Goal: Information Seeking & Learning: Learn about a topic

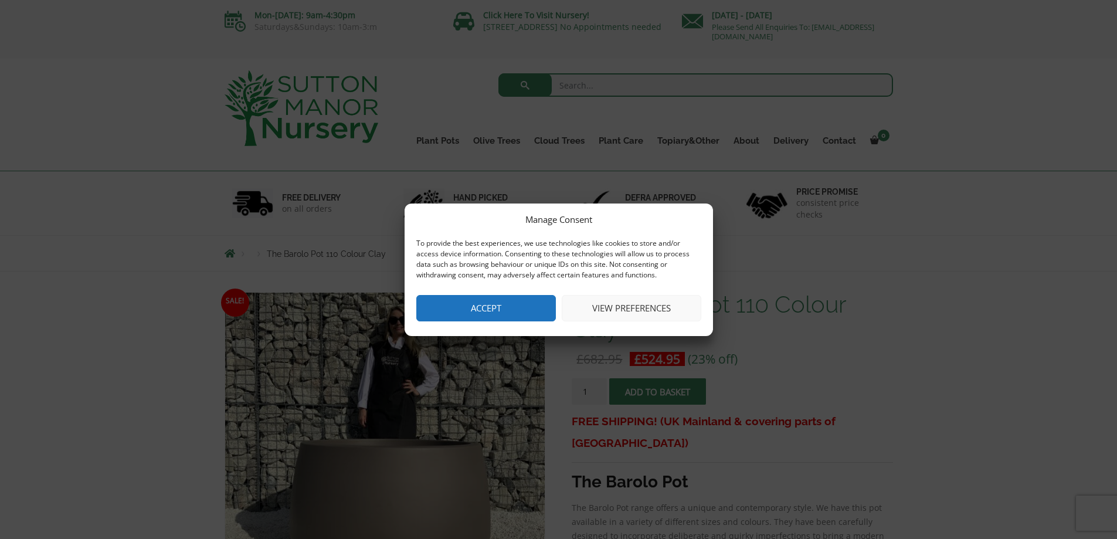
click at [534, 307] on button "Accept" at bounding box center [486, 308] width 140 height 26
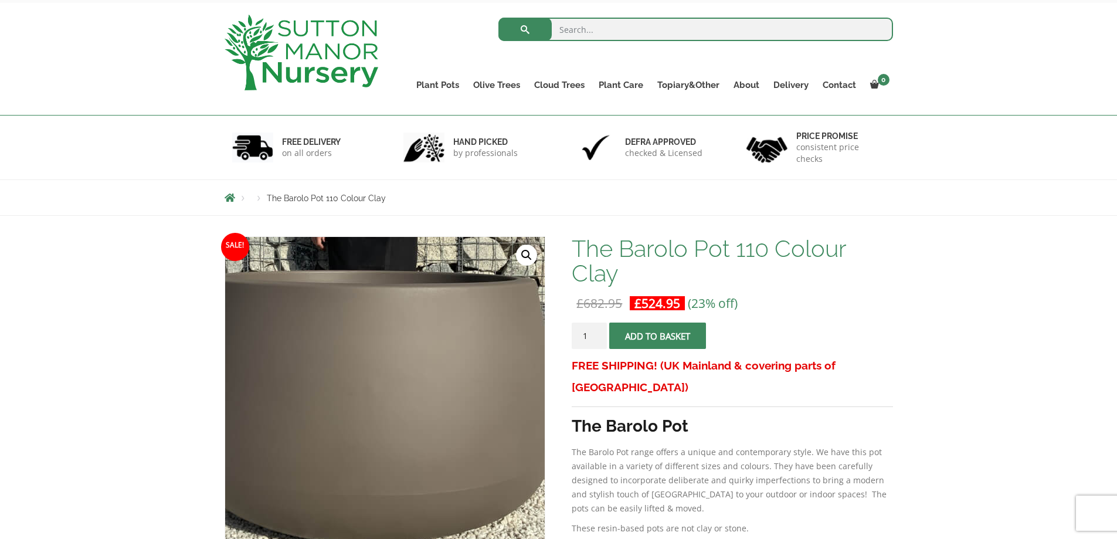
scroll to position [59, 0]
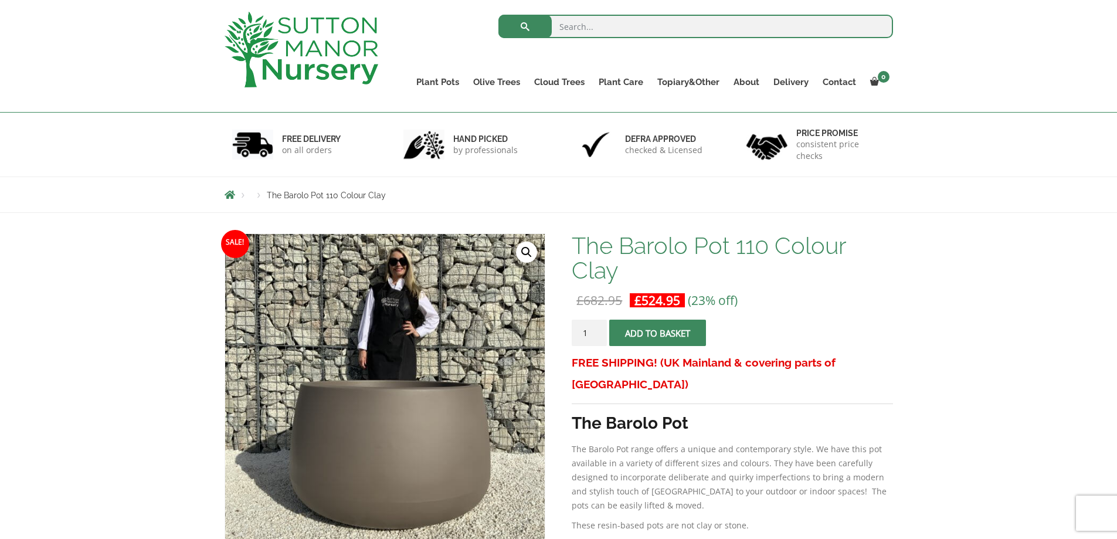
click at [522, 252] on link "🔍" at bounding box center [526, 252] width 21 height 21
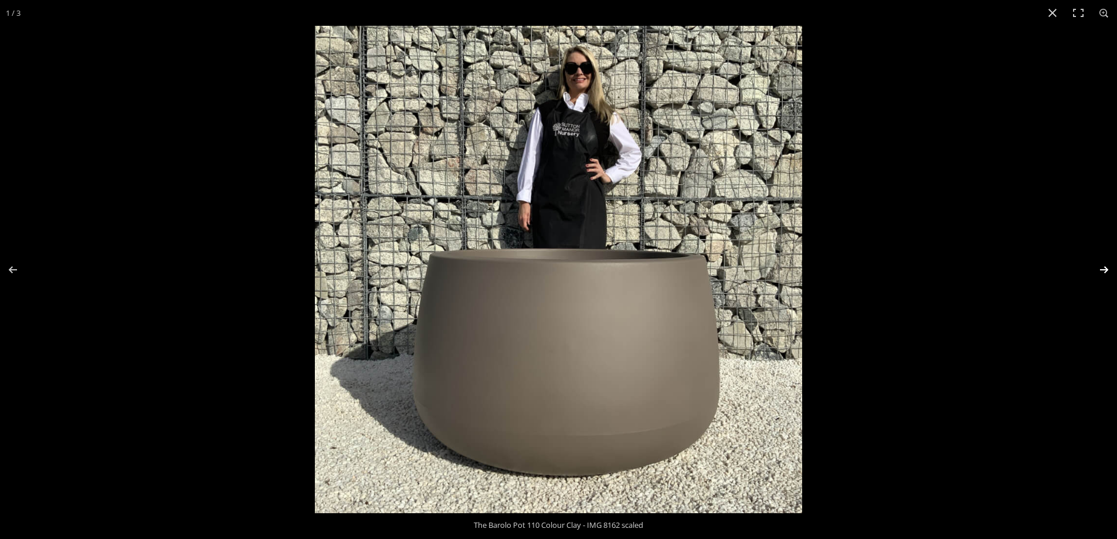
click at [1108, 266] on button "Next (arrow right)" at bounding box center [1096, 269] width 41 height 59
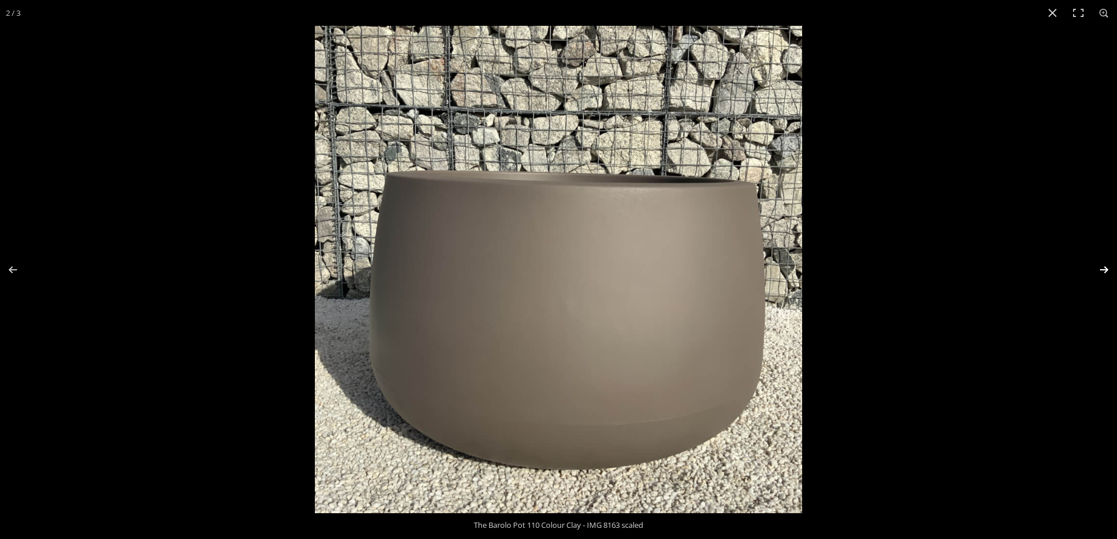
click at [1108, 266] on button "Next (arrow right)" at bounding box center [1096, 269] width 41 height 59
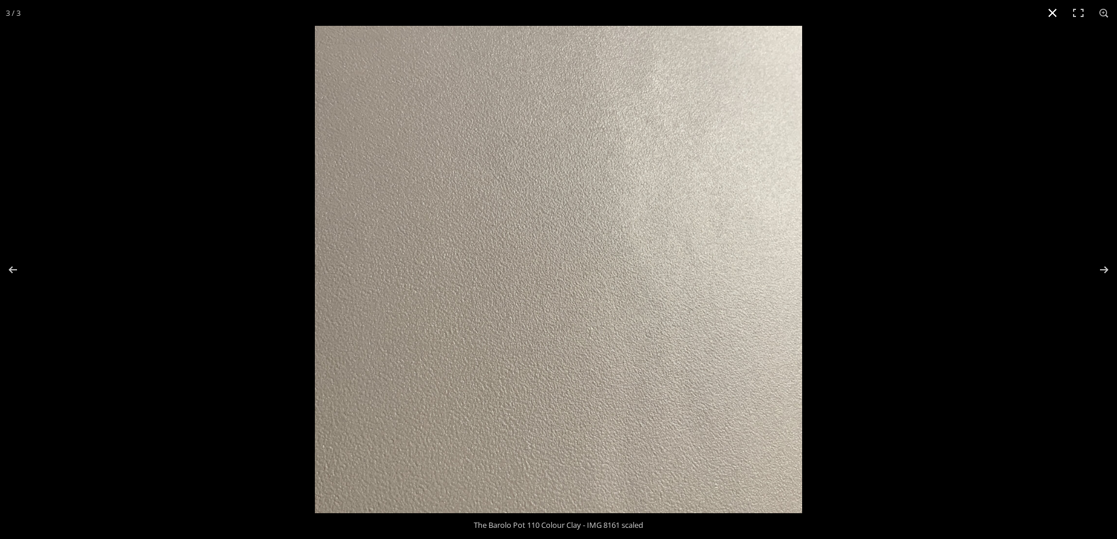
click at [1018, 118] on div at bounding box center [873, 295] width 1117 height 539
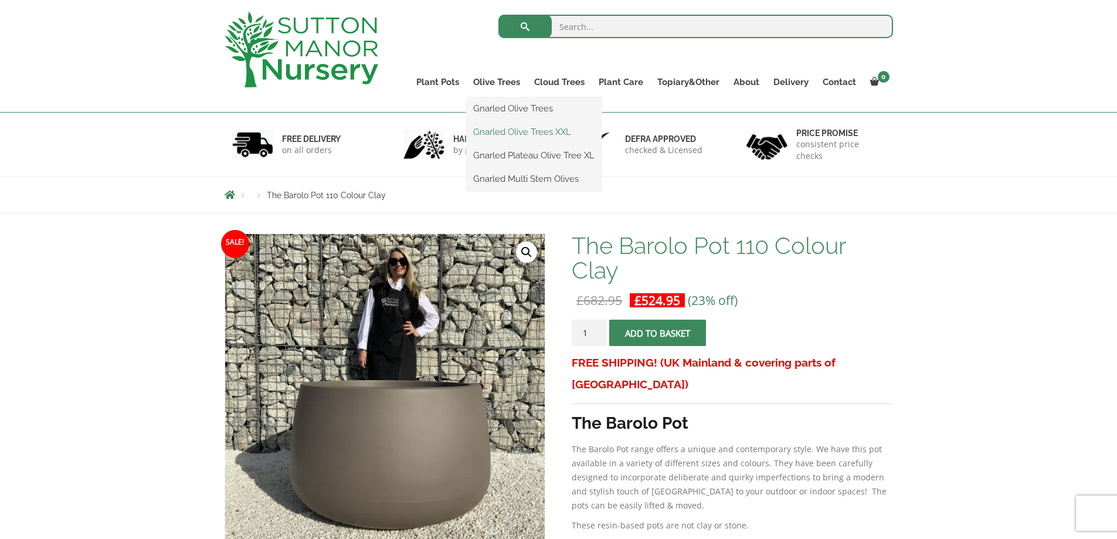
click at [515, 133] on link "Gnarled Olive Trees XXL" at bounding box center [533, 132] width 135 height 18
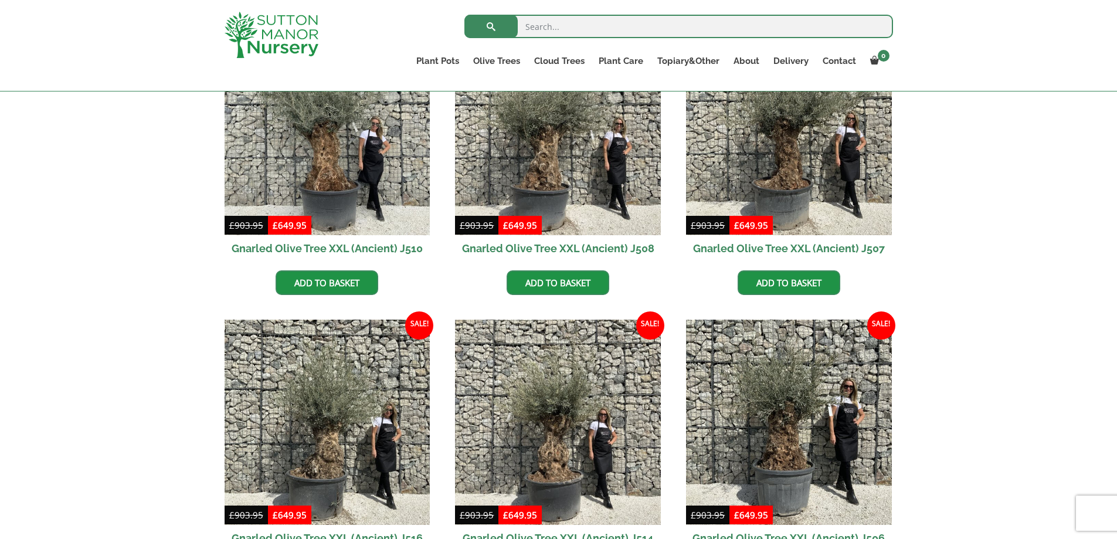
scroll to position [880, 0]
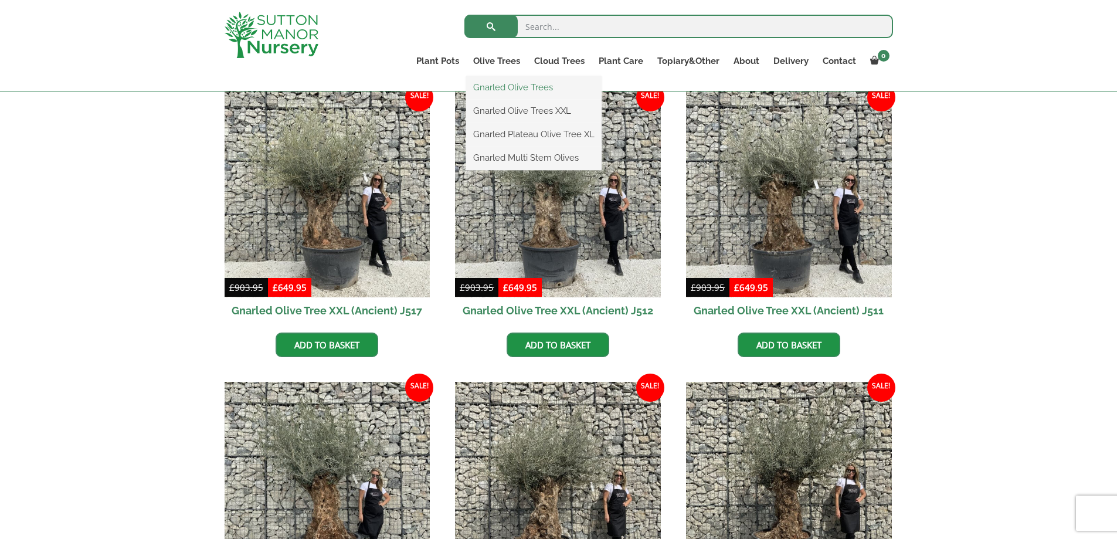
click at [527, 87] on link "Gnarled Olive Trees" at bounding box center [533, 88] width 135 height 18
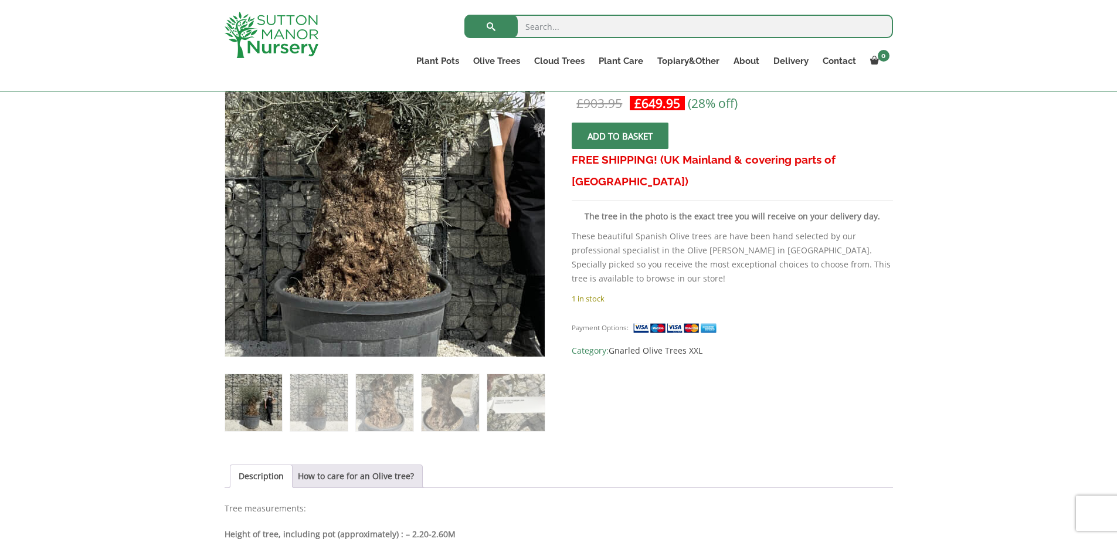
click at [393, 237] on img at bounding box center [377, 163] width 586 height 586
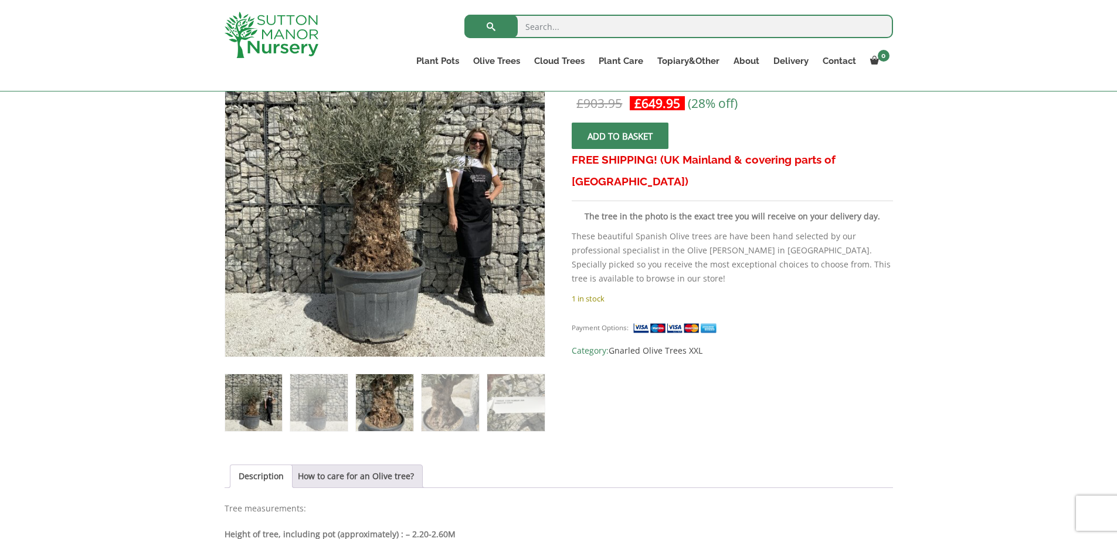
click at [388, 392] on img at bounding box center [384, 402] width 57 height 57
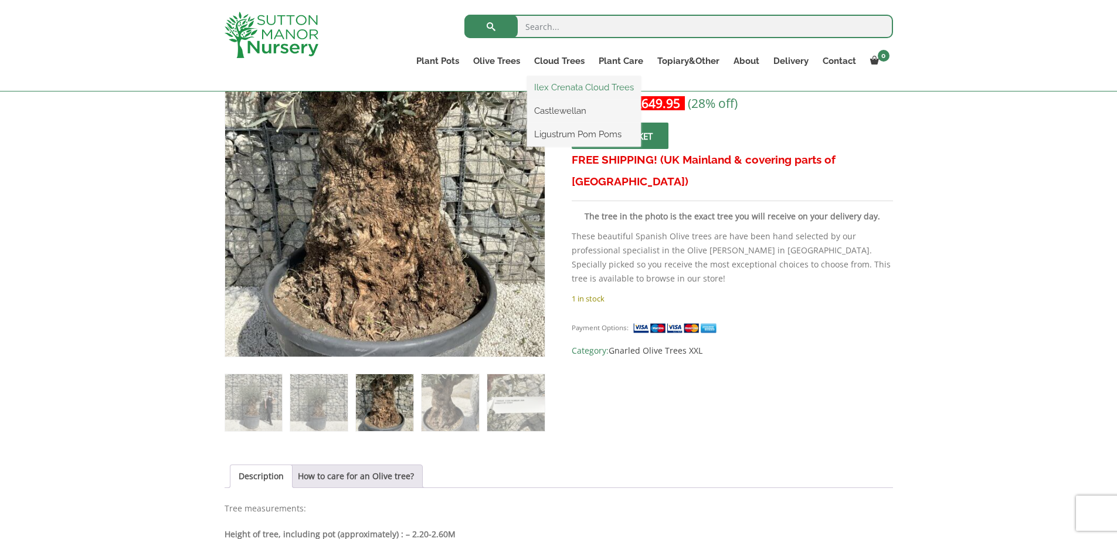
drag, startPoint x: 558, startPoint y: 90, endPoint x: 559, endPoint y: 106, distance: 15.3
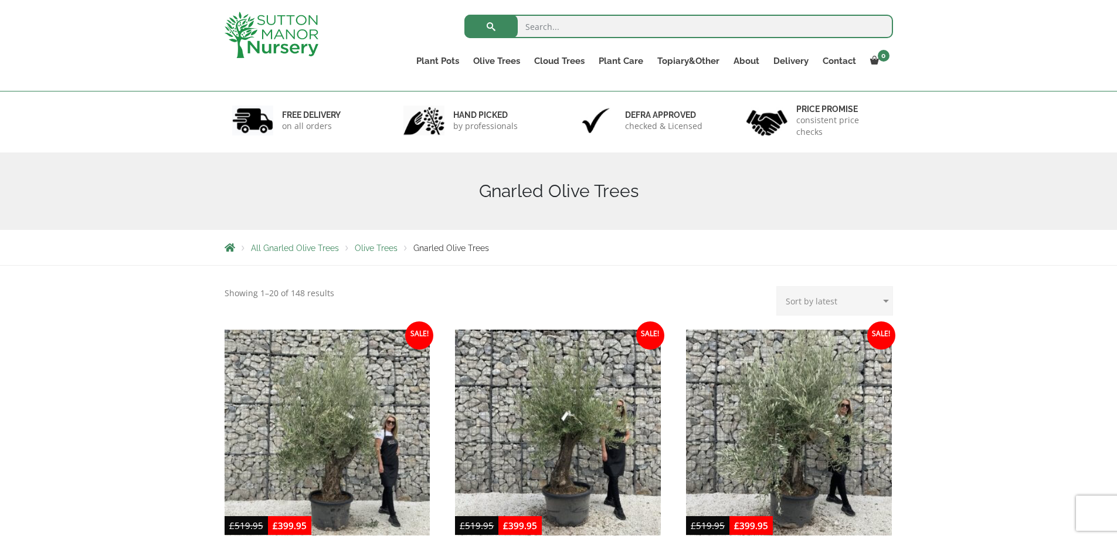
scroll to position [59, 0]
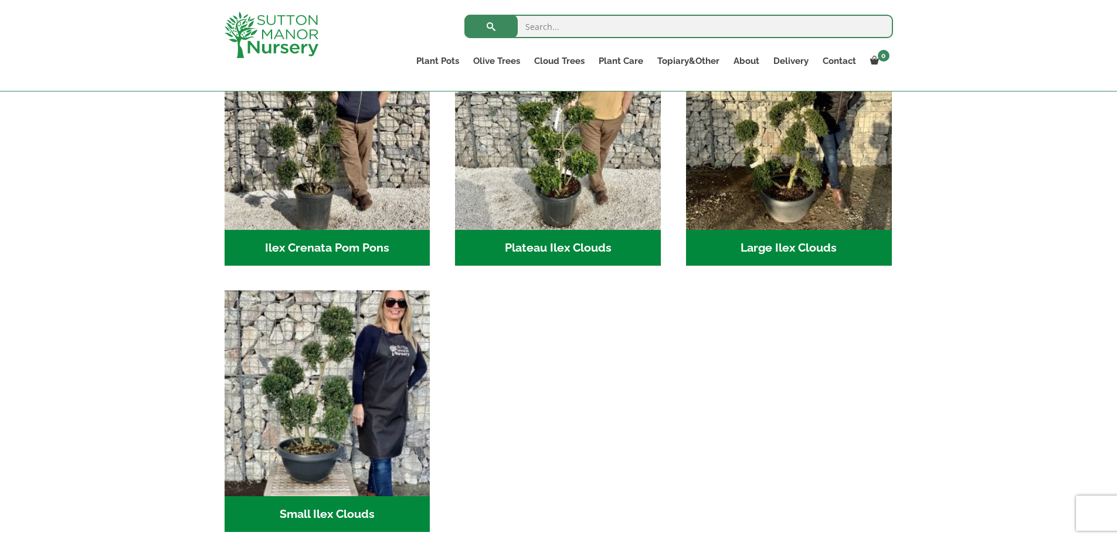
scroll to position [235, 0]
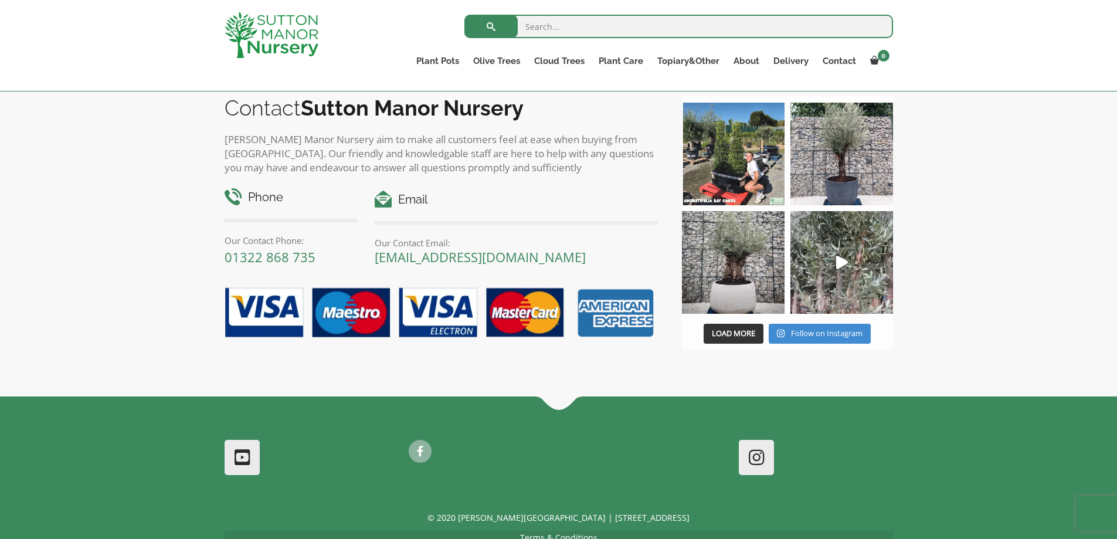
scroll to position [586, 0]
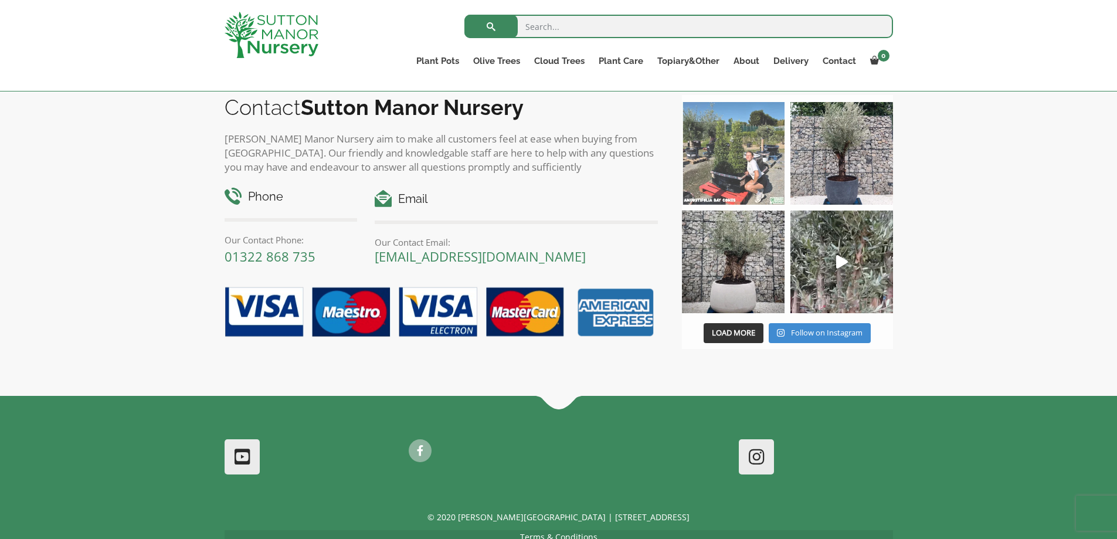
click at [749, 161] on img at bounding box center [733, 153] width 103 height 103
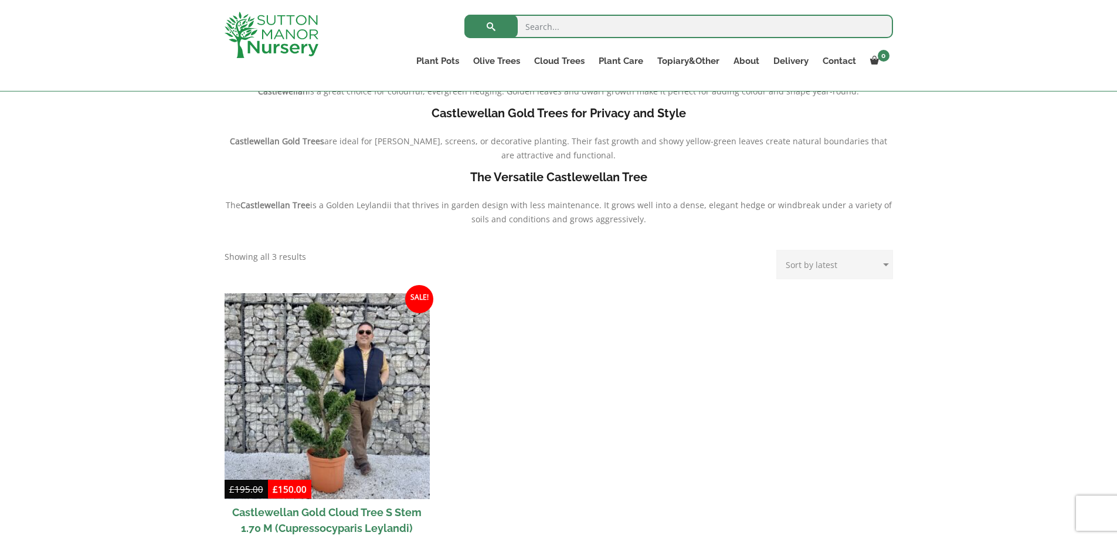
scroll to position [410, 0]
